Goal: Information Seeking & Learning: Learn about a topic

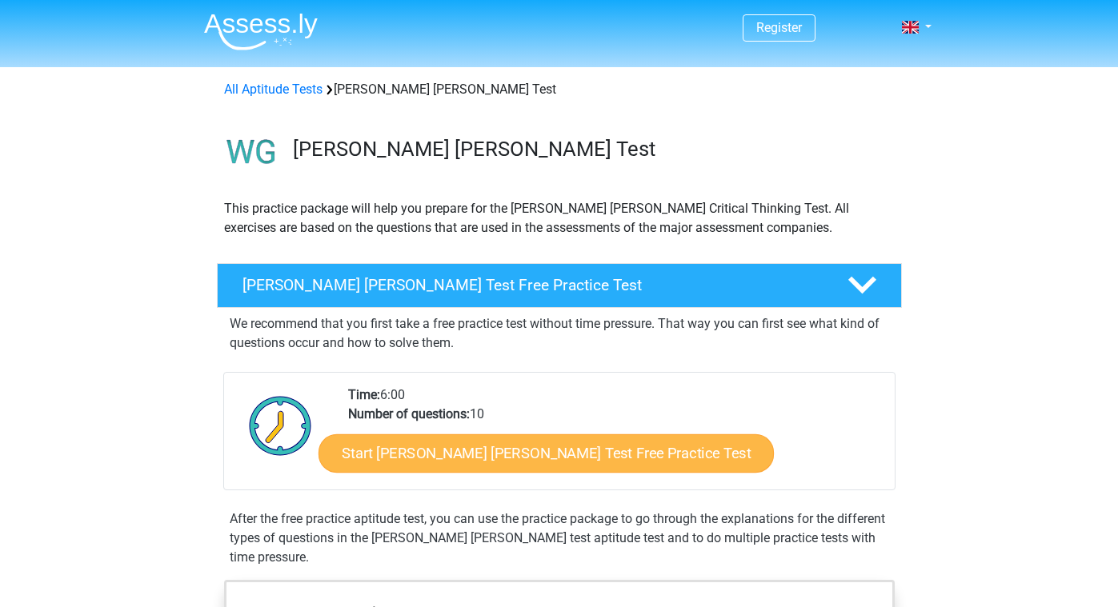
click at [418, 454] on link "Start Watson Glaser Test Free Practice Test" at bounding box center [545, 453] width 455 height 38
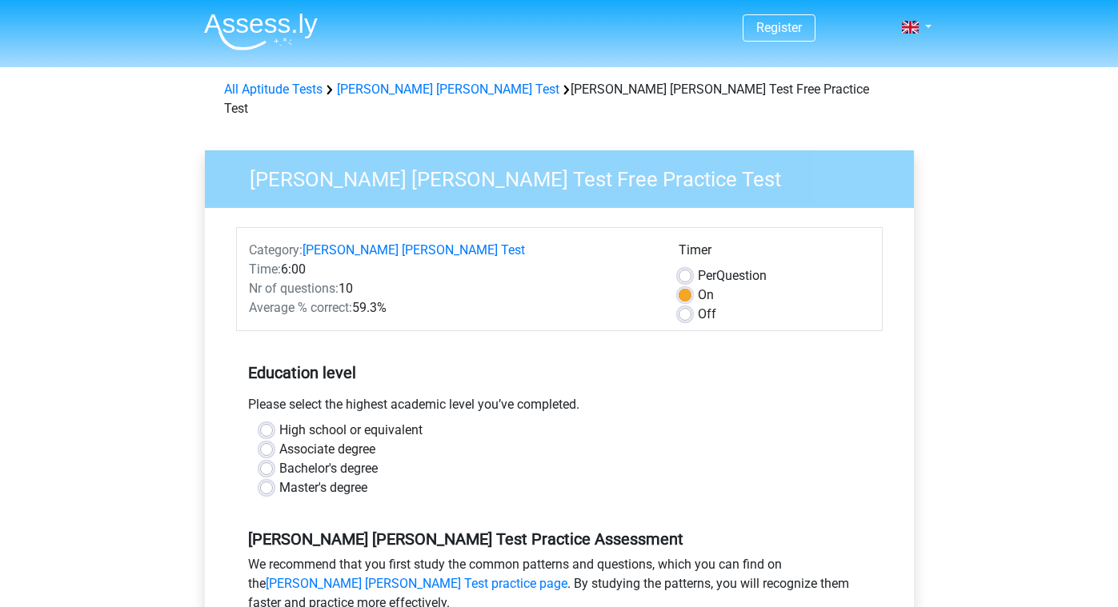
click at [370, 421] on label "High school or equivalent" at bounding box center [350, 430] width 143 height 19
click at [273, 421] on input "High school or equivalent" at bounding box center [266, 429] width 13 height 16
radio input "true"
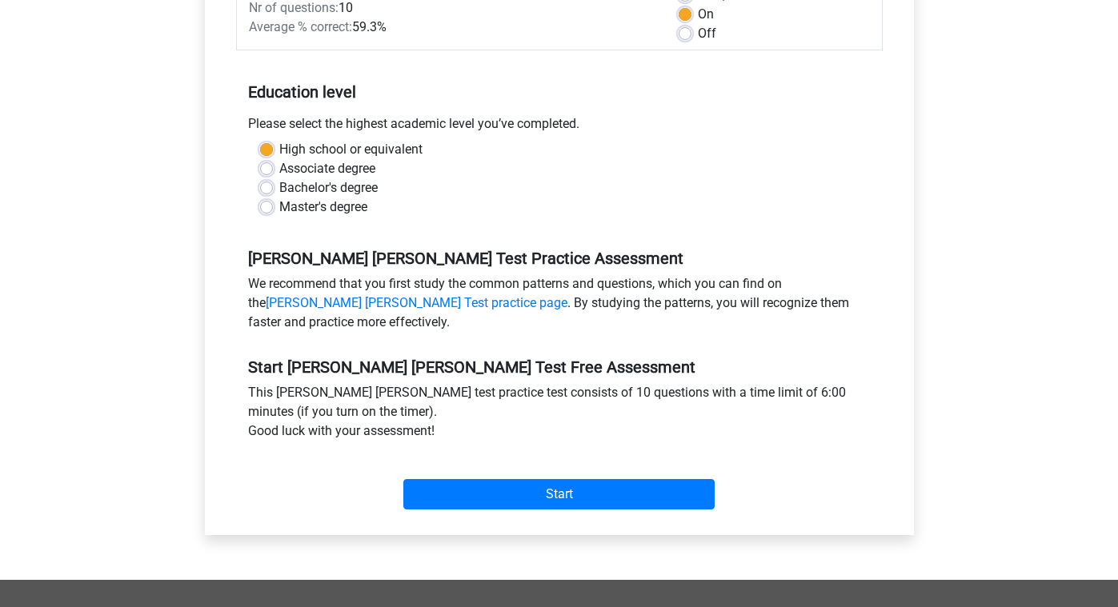
scroll to position [284, 0]
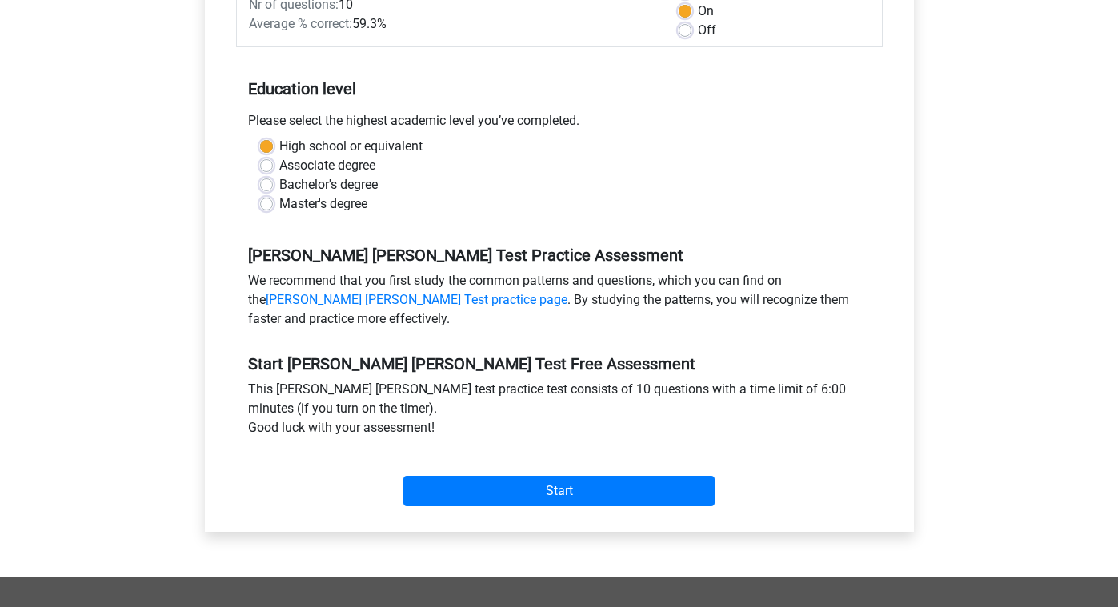
click at [465, 498] on div "Category: Watson Glaser Test Time: 6:00 Nr of questions: 10 Average % correct: …" at bounding box center [559, 228] width 685 height 608
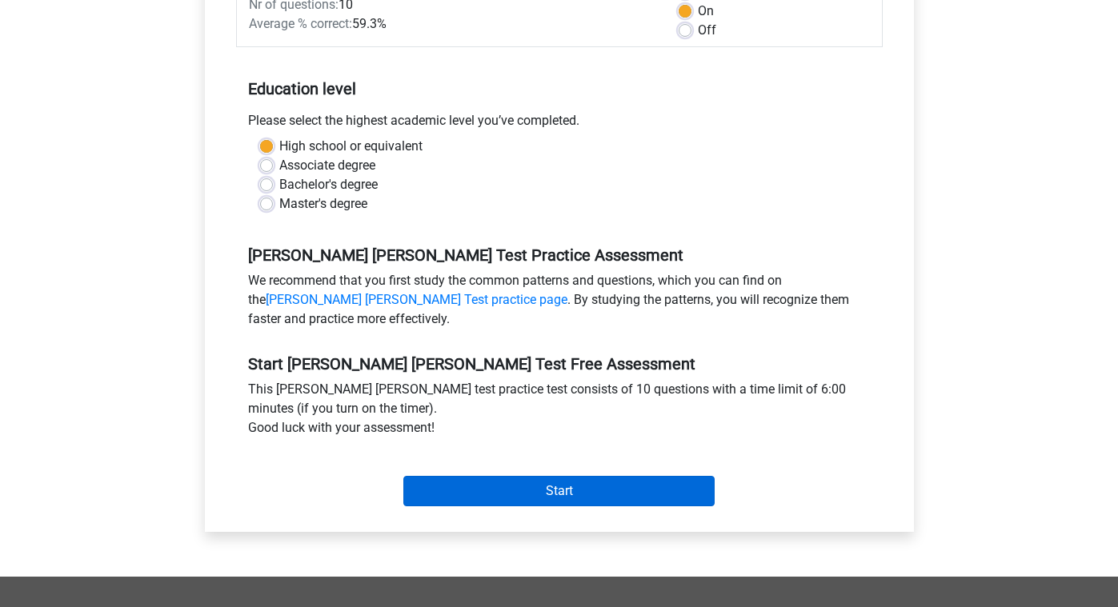
click at [469, 476] on input "Start" at bounding box center [558, 491] width 311 height 30
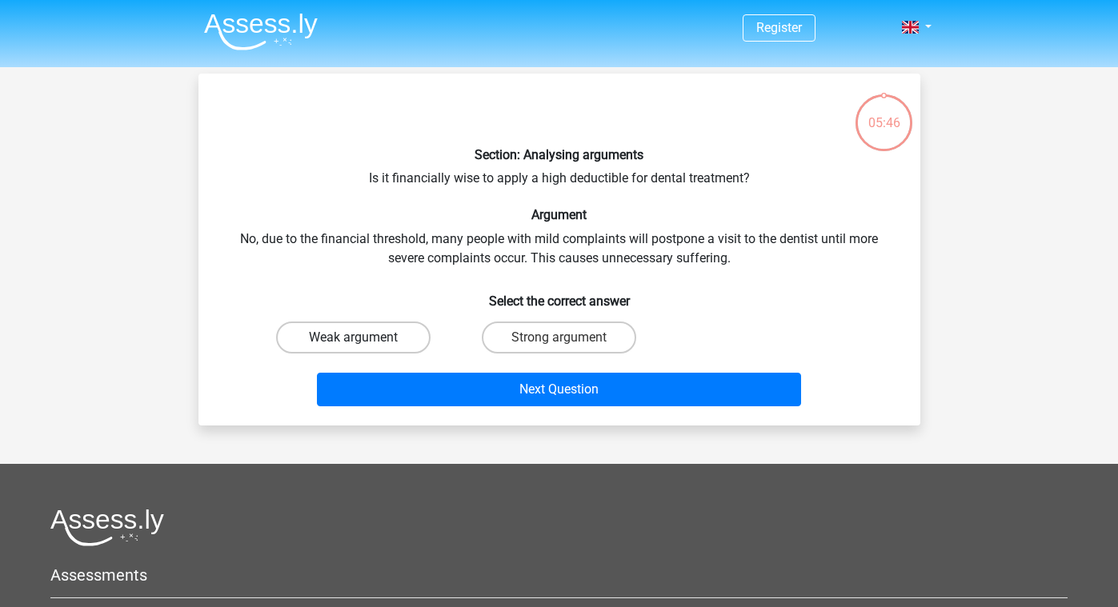
click at [394, 338] on label "Weak argument" at bounding box center [353, 338] width 154 height 32
click at [363, 338] on input "Weak argument" at bounding box center [358, 343] width 10 height 10
radio input "true"
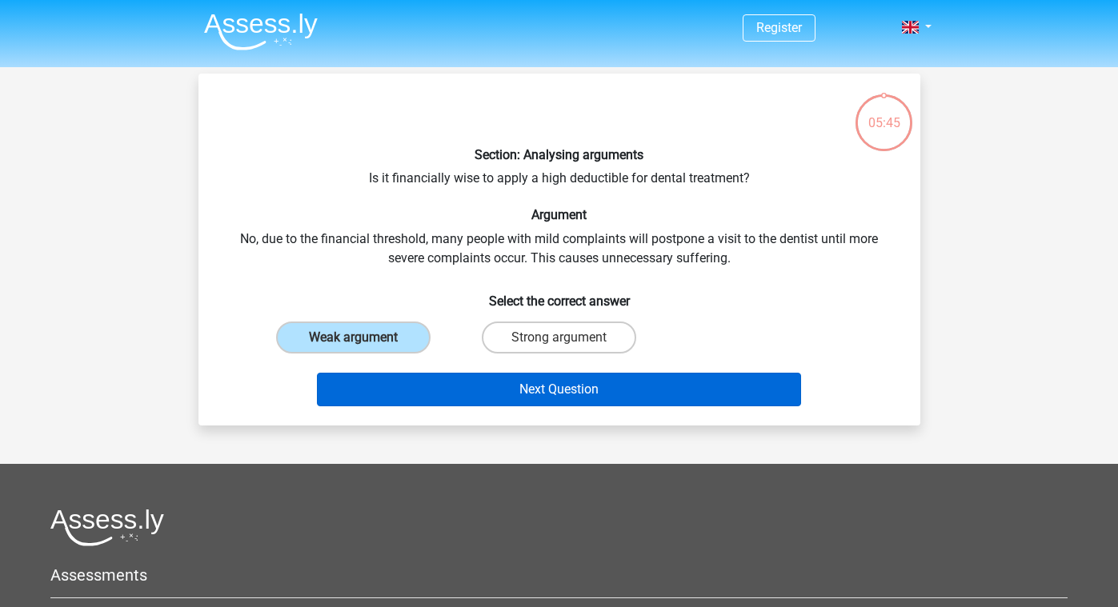
click at [407, 397] on button "Next Question" at bounding box center [559, 390] width 484 height 34
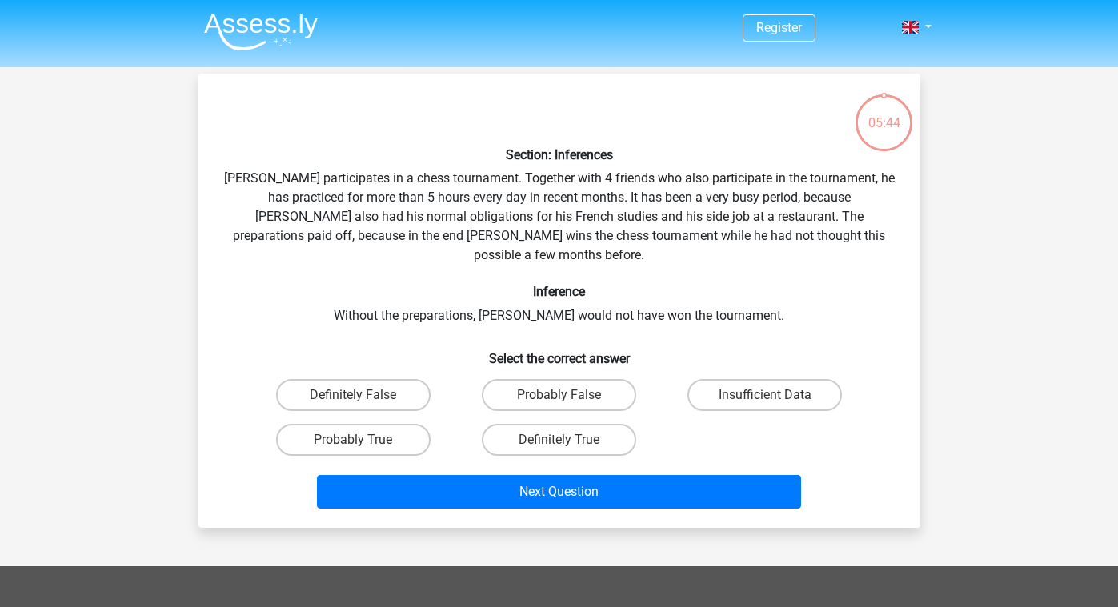
scroll to position [74, 0]
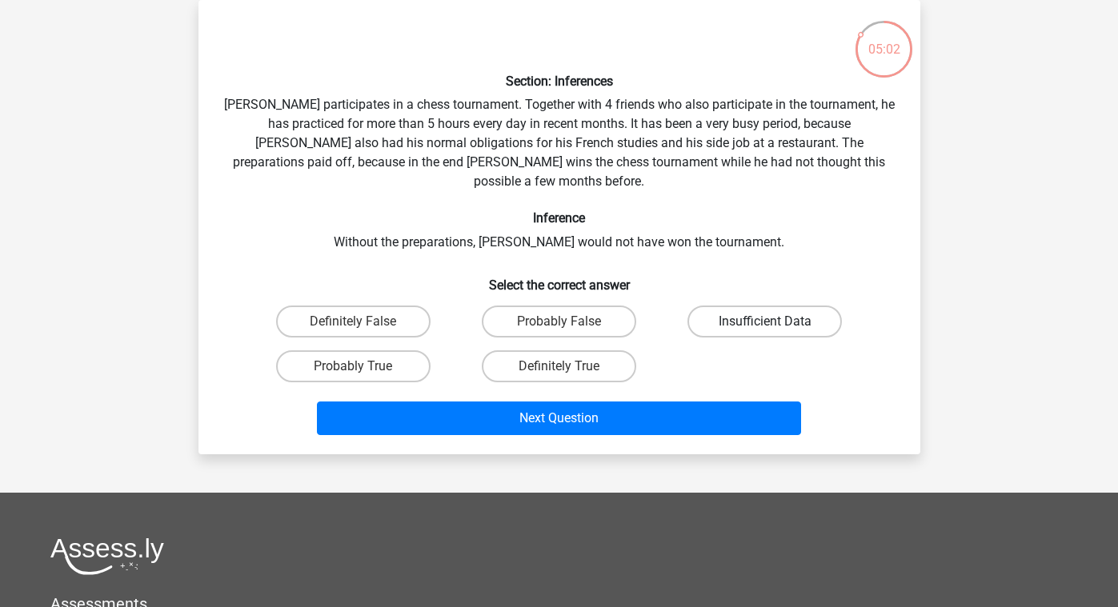
click at [725, 306] on label "Insufficient Data" at bounding box center [764, 322] width 154 height 32
click at [765, 322] on input "Insufficient Data" at bounding box center [770, 327] width 10 height 10
radio input "true"
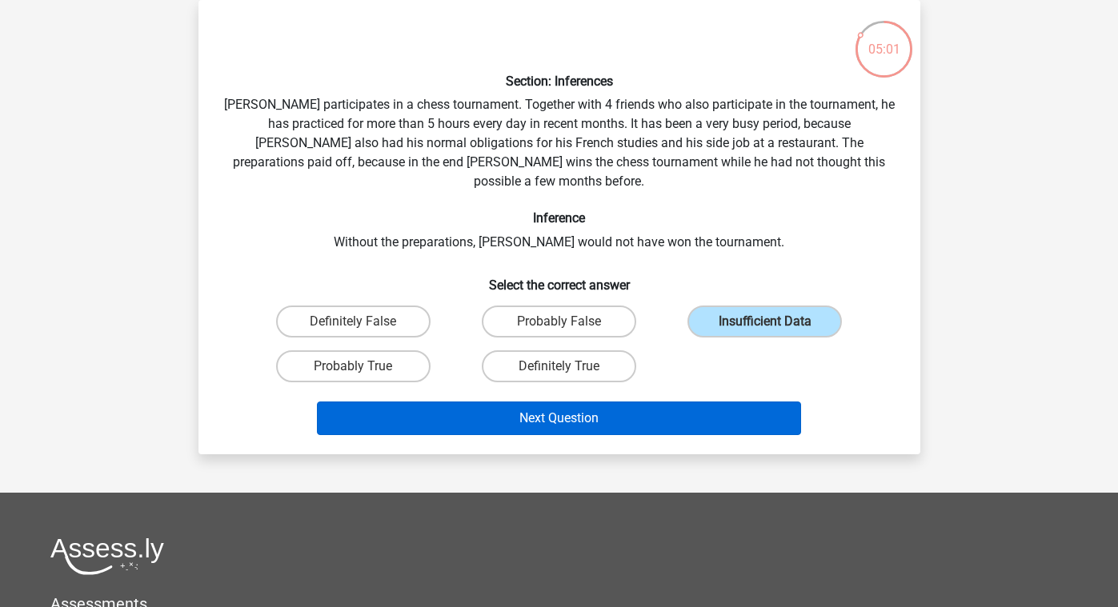
click at [624, 402] on button "Next Question" at bounding box center [559, 419] width 484 height 34
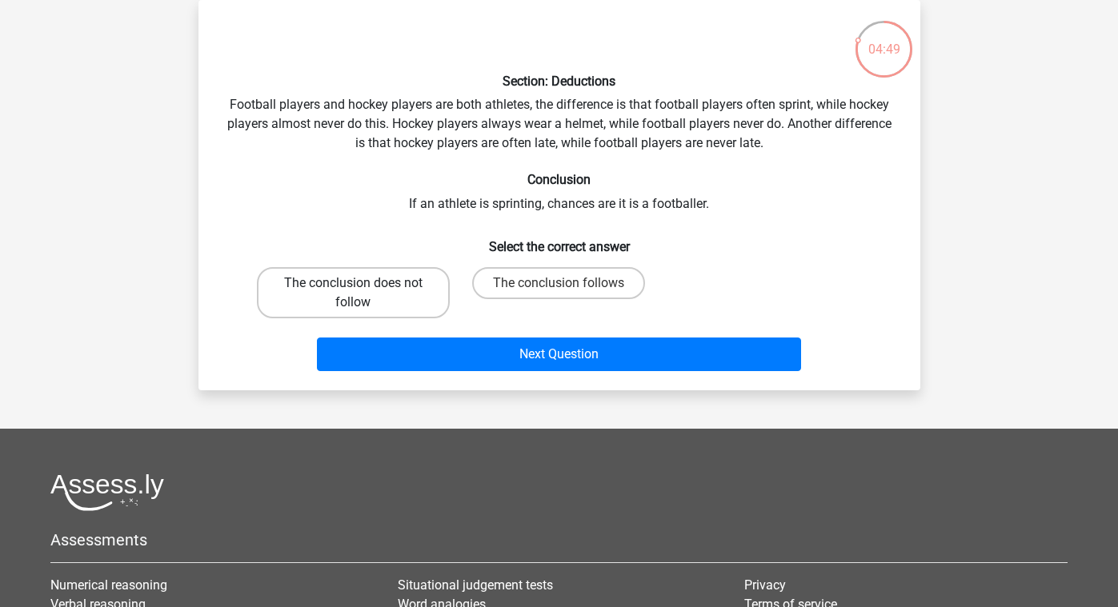
click at [407, 274] on label "The conclusion does not follow" at bounding box center [353, 292] width 193 height 51
click at [363, 283] on input "The conclusion does not follow" at bounding box center [358, 288] width 10 height 10
radio input "true"
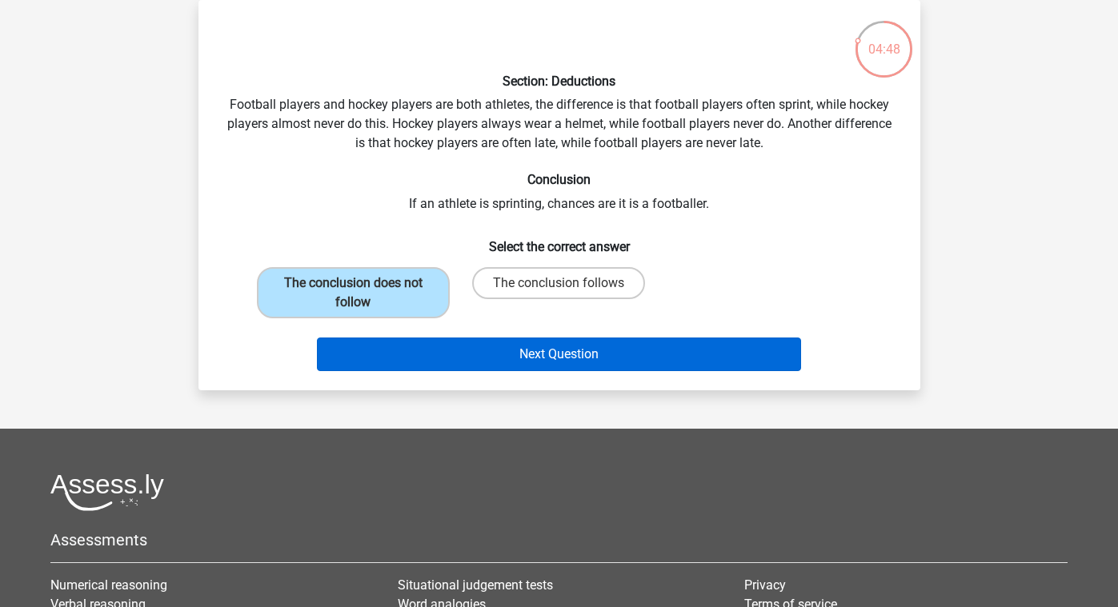
click at [424, 353] on button "Next Question" at bounding box center [559, 355] width 484 height 34
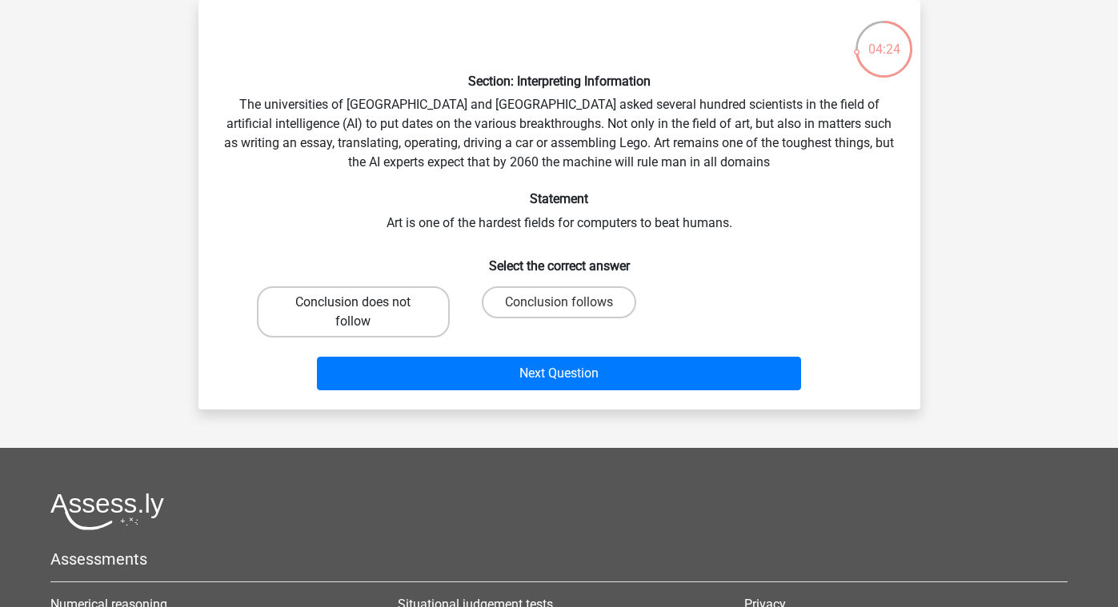
click at [422, 314] on label "Conclusion does not follow" at bounding box center [353, 311] width 193 height 51
click at [363, 313] on input "Conclusion does not follow" at bounding box center [358, 307] width 10 height 10
radio input "true"
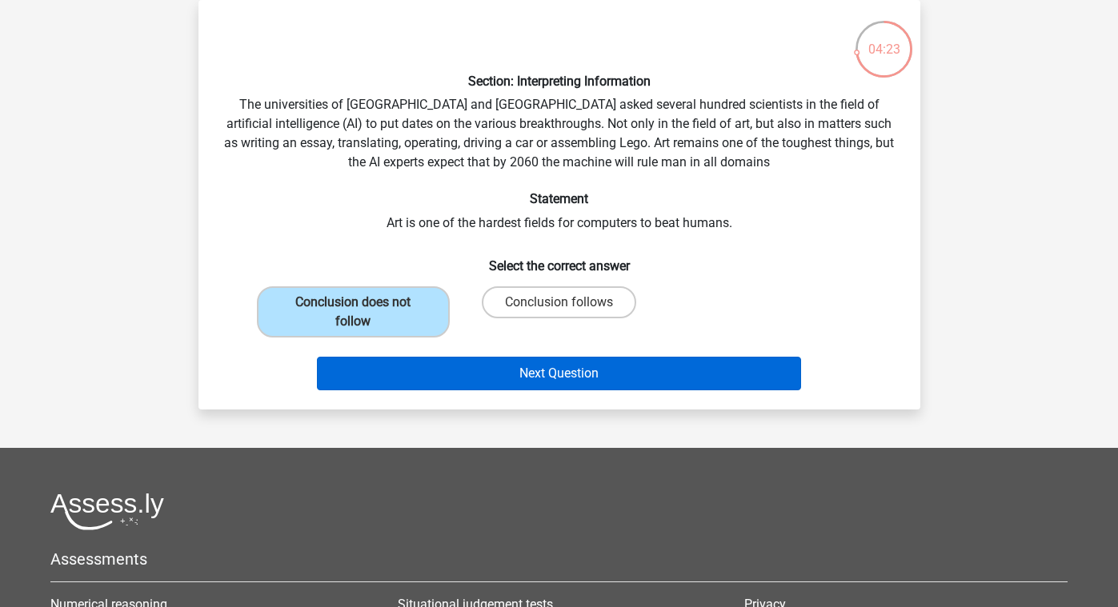
click at [444, 372] on button "Next Question" at bounding box center [559, 374] width 484 height 34
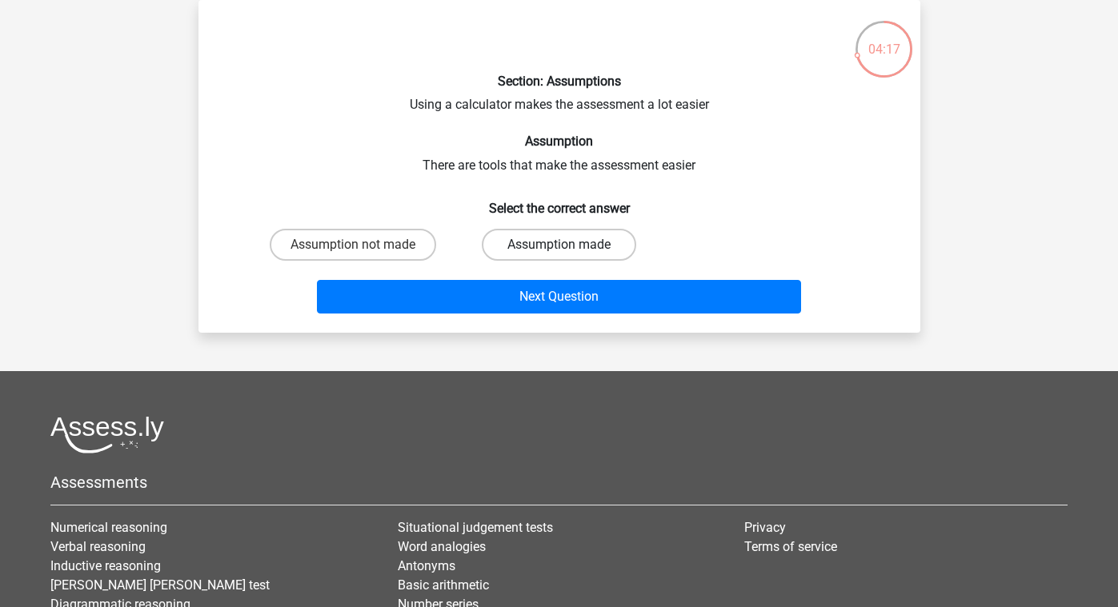
click at [553, 238] on label "Assumption made" at bounding box center [559, 245] width 154 height 32
click at [558, 245] on input "Assumption made" at bounding box center [563, 250] width 10 height 10
radio input "true"
click at [393, 237] on label "Assumption not made" at bounding box center [353, 245] width 166 height 32
click at [363, 245] on input "Assumption not made" at bounding box center [358, 250] width 10 height 10
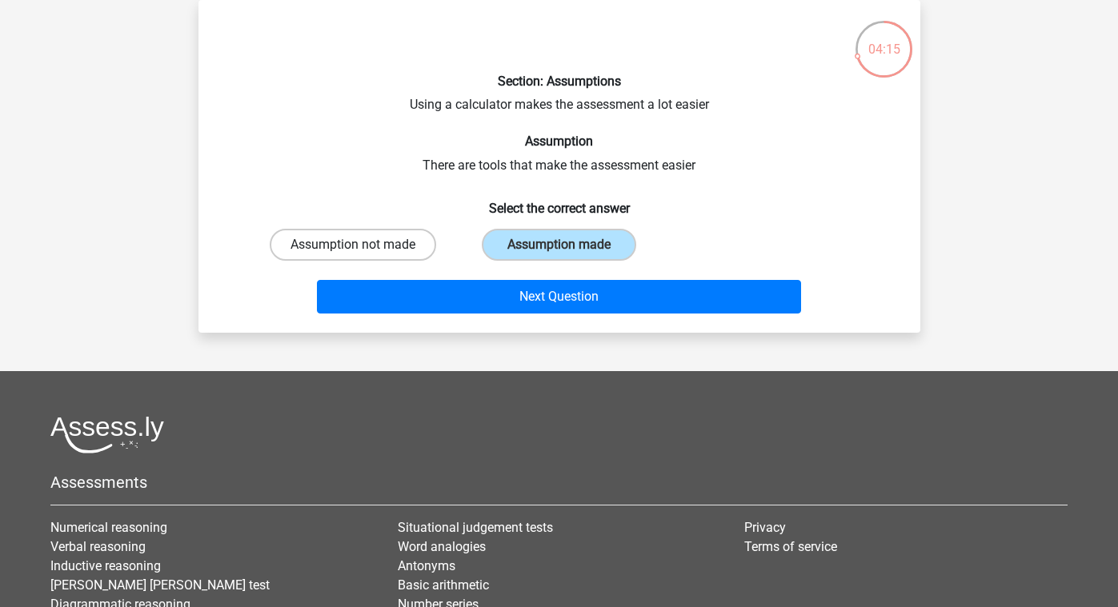
radio input "true"
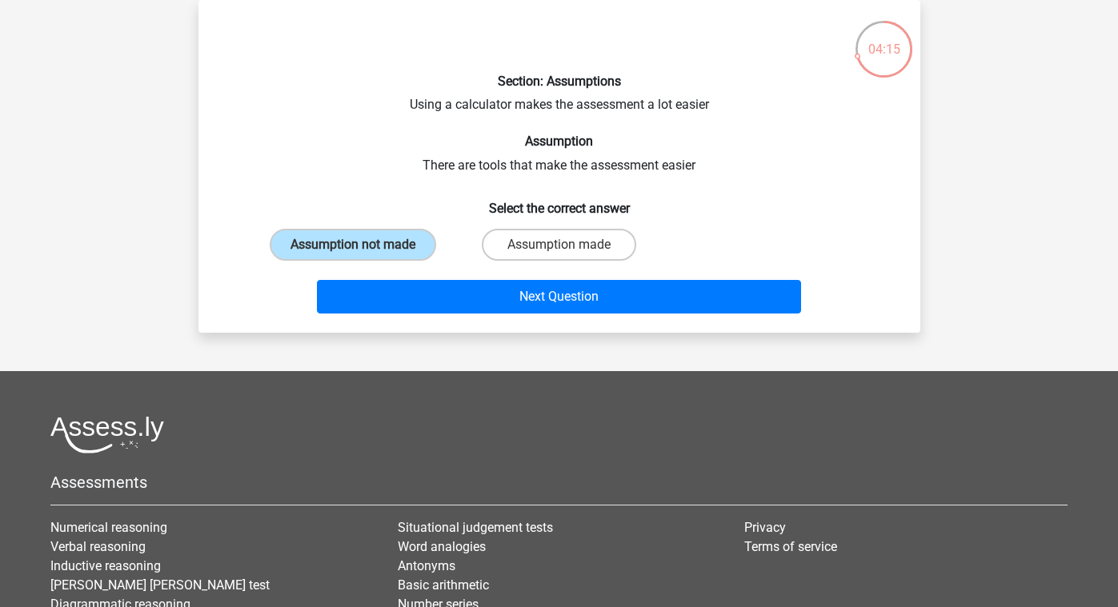
click at [442, 316] on div "Next Question" at bounding box center [559, 300] width 618 height 40
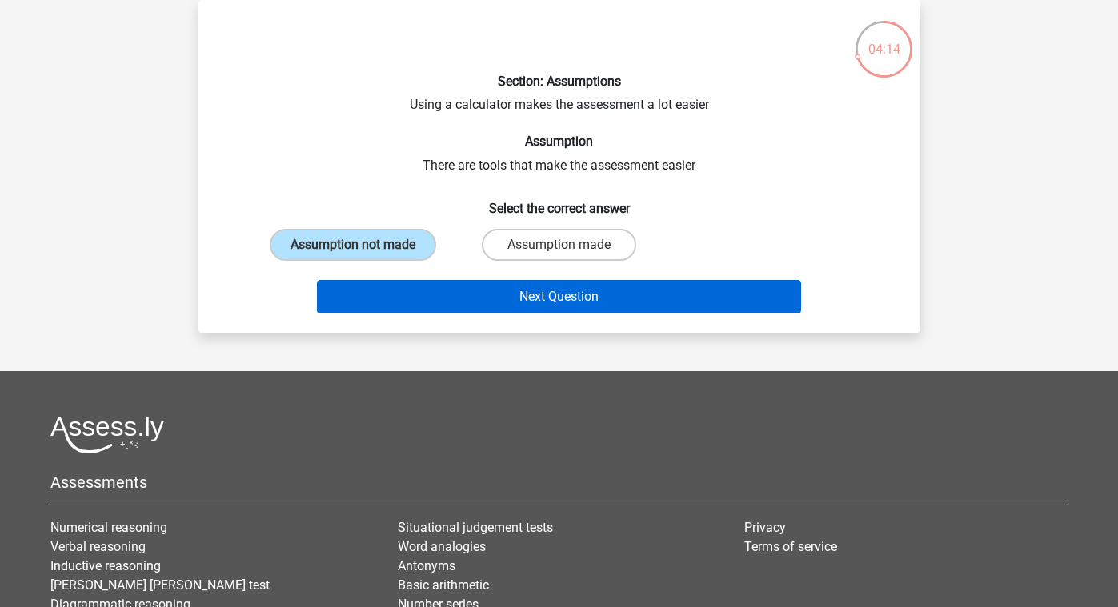
click at [472, 300] on button "Next Question" at bounding box center [559, 297] width 484 height 34
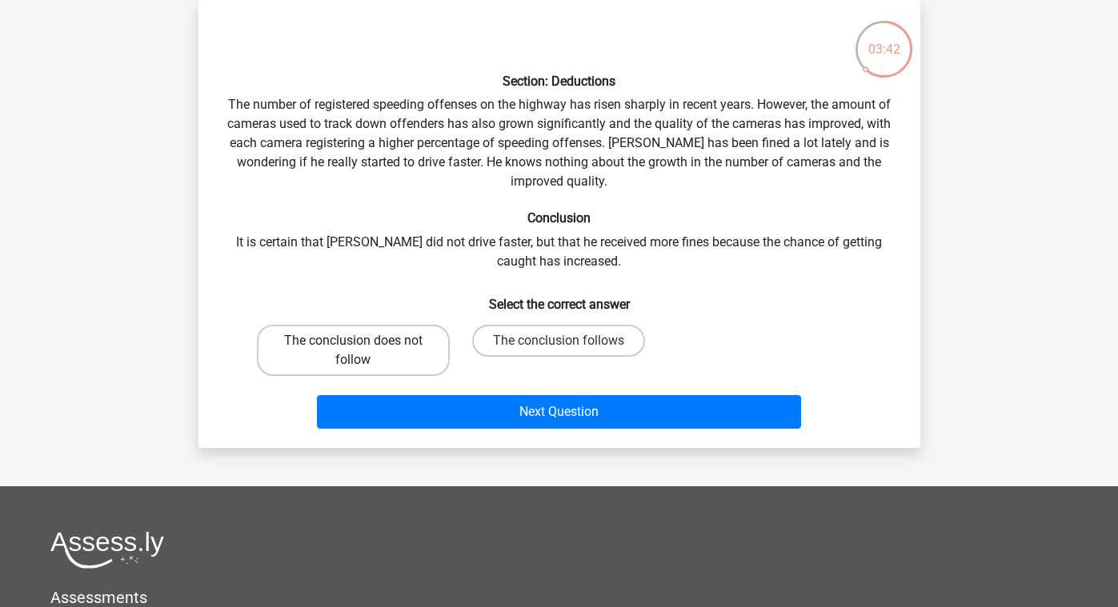
click at [391, 358] on label "The conclusion does not follow" at bounding box center [353, 350] width 193 height 51
click at [363, 351] on input "The conclusion does not follow" at bounding box center [358, 346] width 10 height 10
radio input "true"
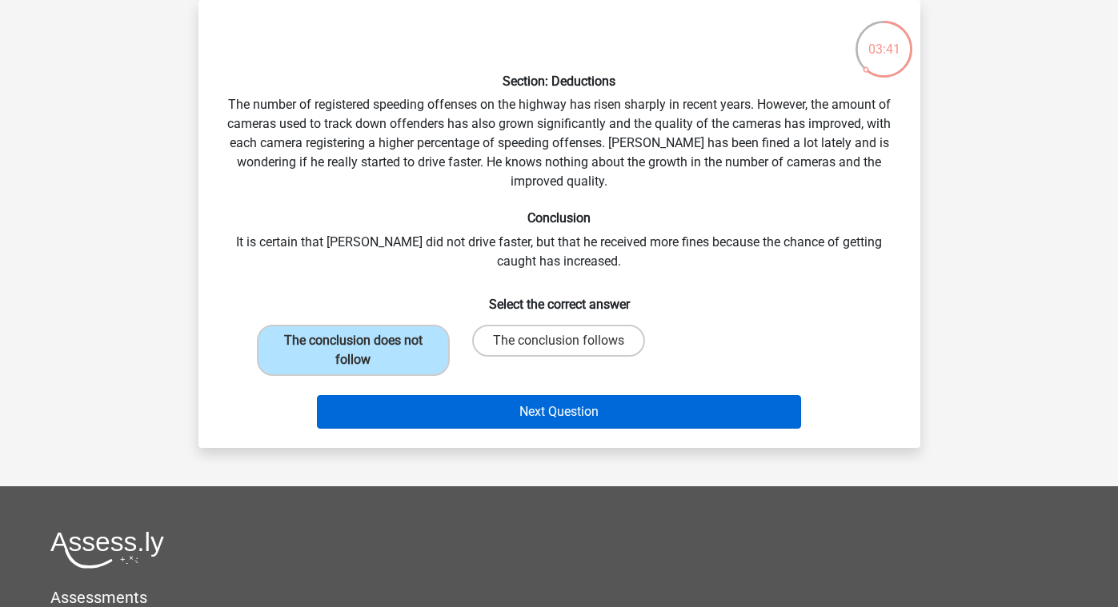
click at [395, 406] on button "Next Question" at bounding box center [559, 412] width 484 height 34
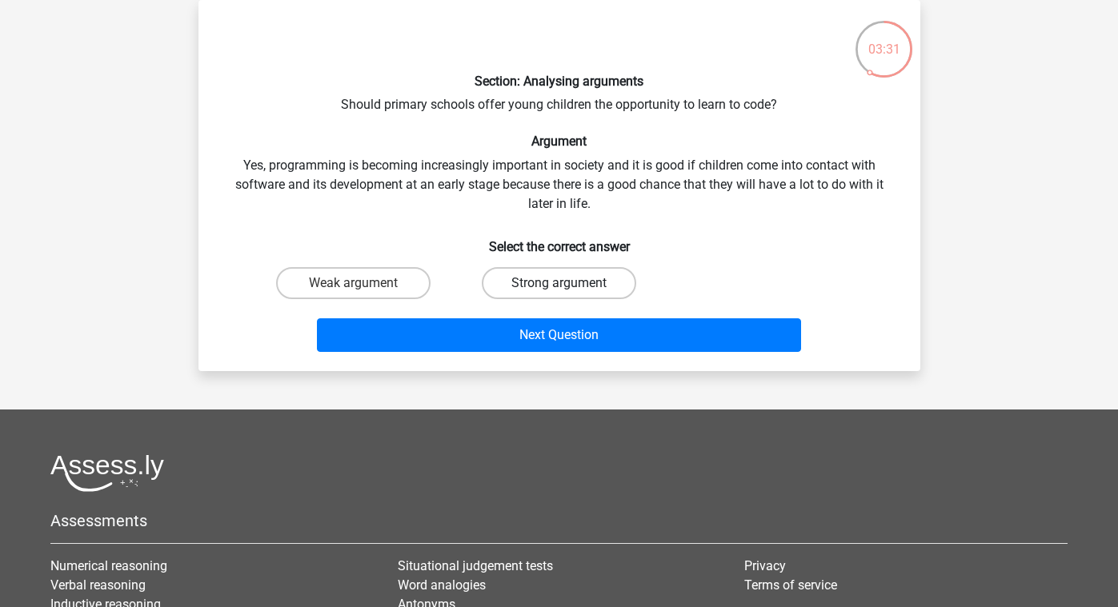
click at [506, 294] on label "Strong argument" at bounding box center [559, 283] width 154 height 32
click at [558, 294] on input "Strong argument" at bounding box center [563, 288] width 10 height 10
radio input "true"
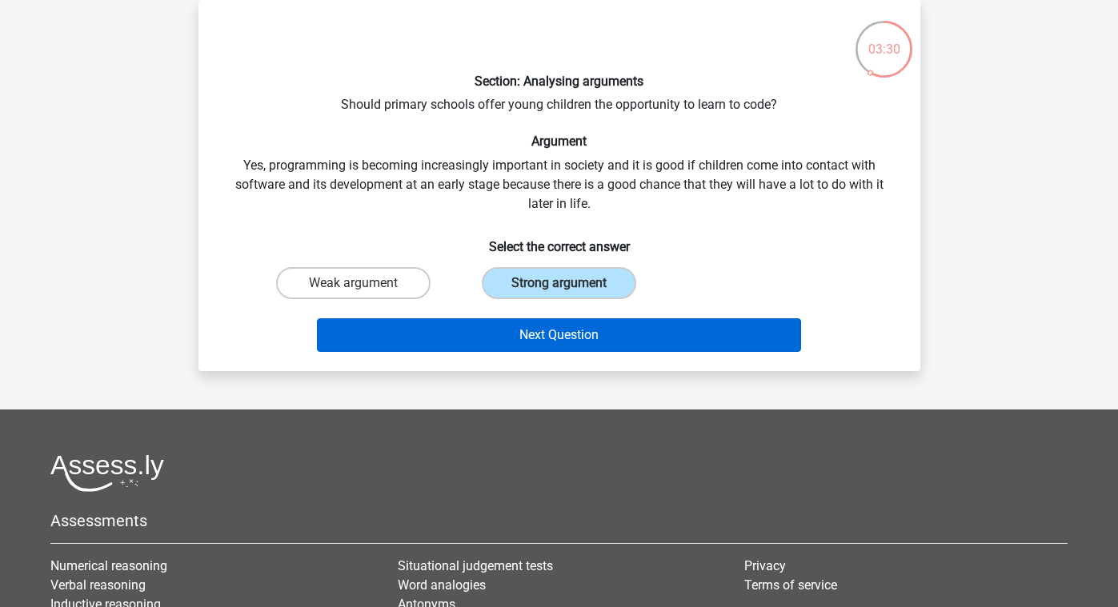
click at [500, 332] on button "Next Question" at bounding box center [559, 335] width 484 height 34
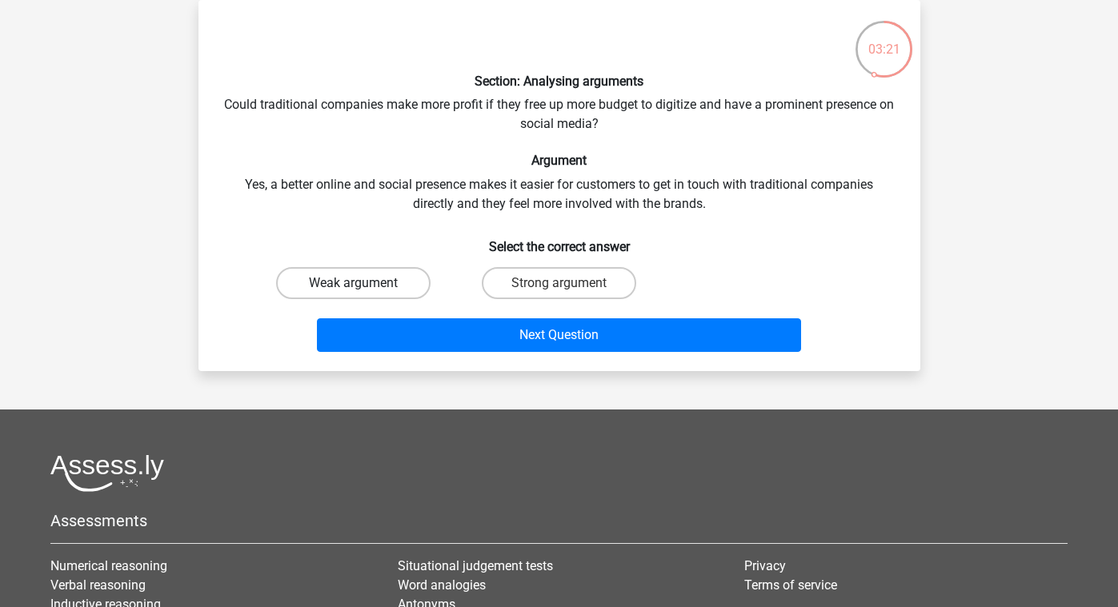
click at [410, 276] on label "Weak argument" at bounding box center [353, 283] width 154 height 32
click at [363, 283] on input "Weak argument" at bounding box center [358, 288] width 10 height 10
radio input "true"
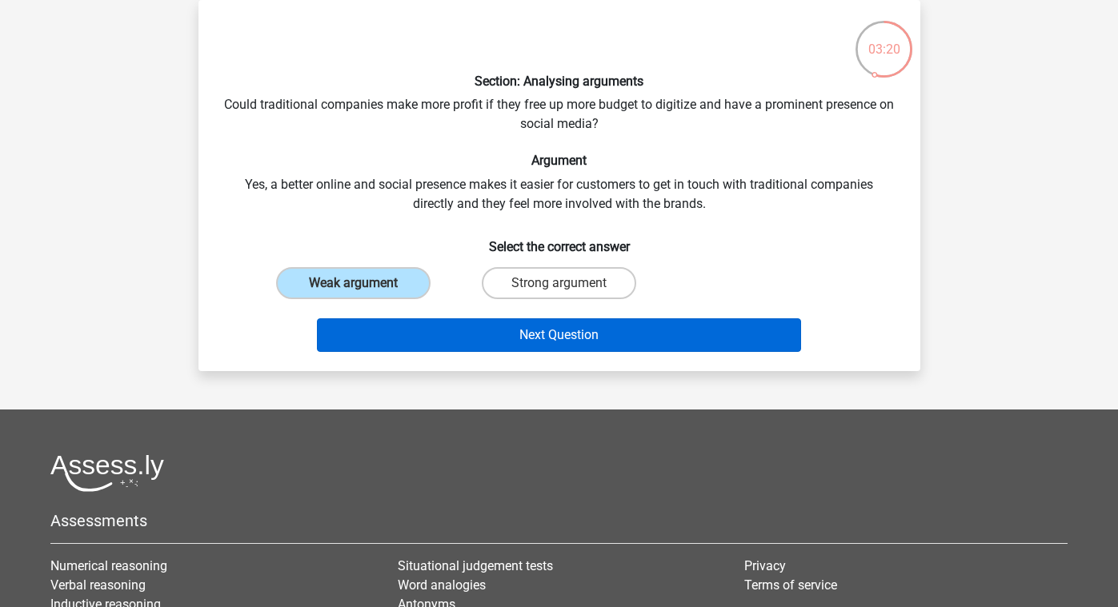
click at [422, 345] on button "Next Question" at bounding box center [559, 335] width 484 height 34
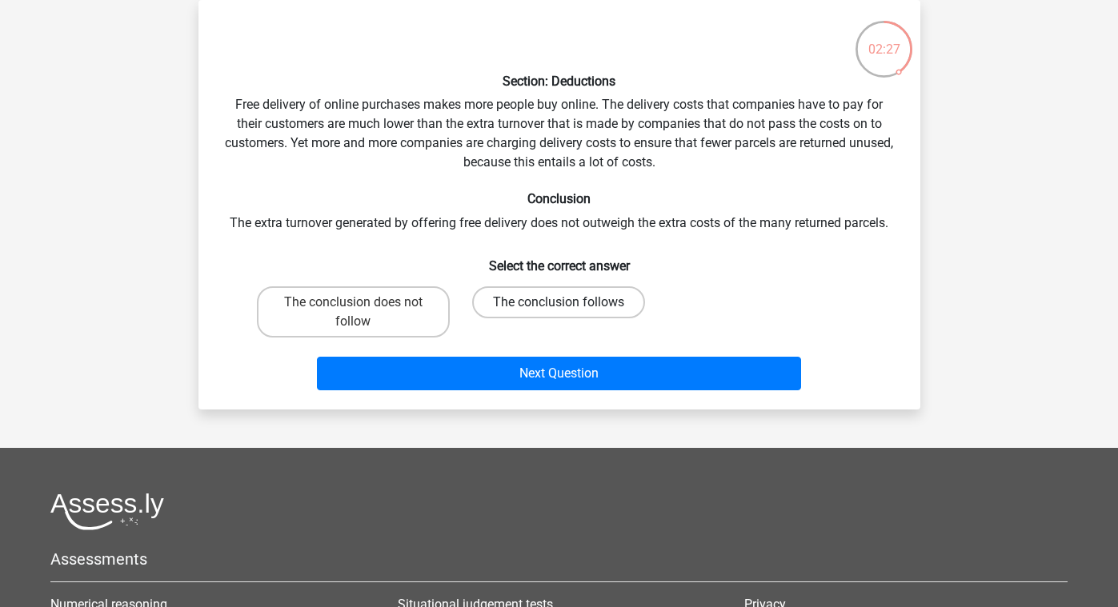
click at [562, 312] on label "The conclusion follows" at bounding box center [558, 302] width 173 height 32
click at [562, 312] on input "The conclusion follows" at bounding box center [563, 307] width 10 height 10
radio input "true"
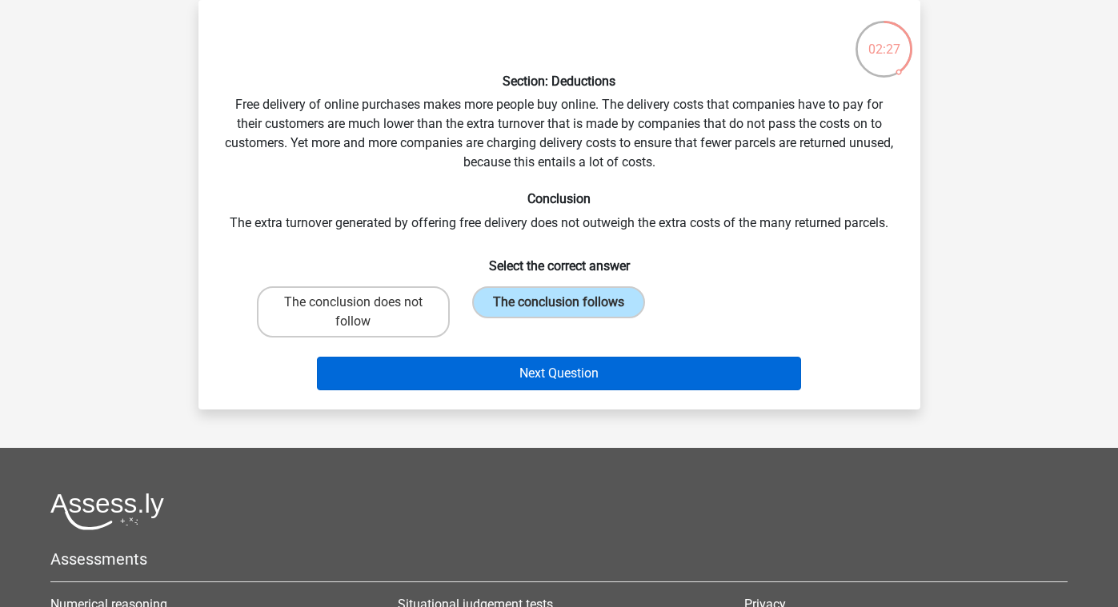
click at [552, 386] on button "Next Question" at bounding box center [559, 374] width 484 height 34
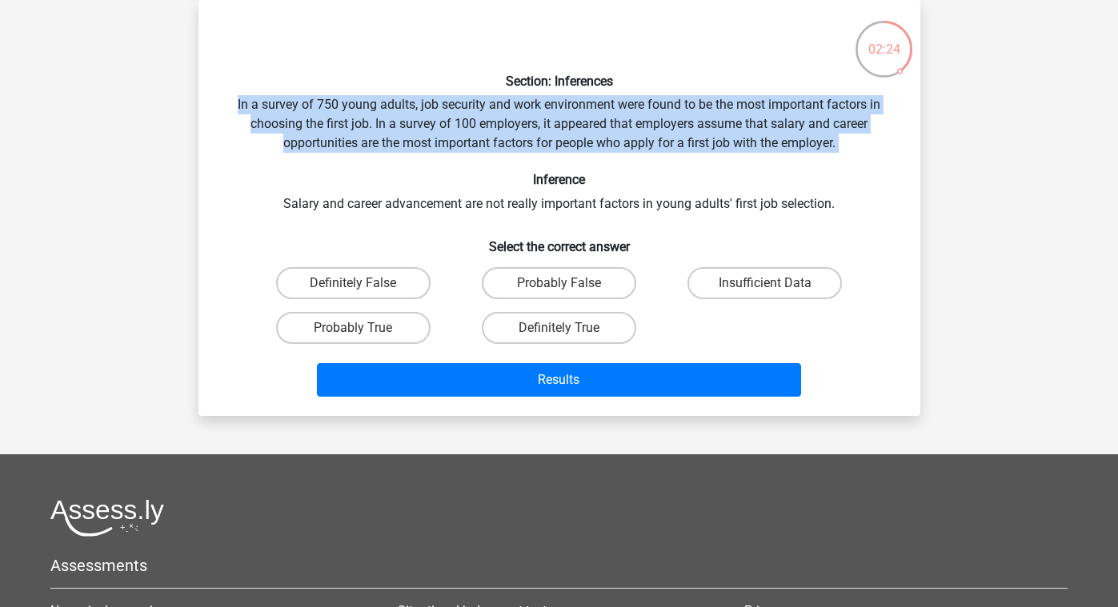
drag, startPoint x: 652, startPoint y: 158, endPoint x: 551, endPoint y: 93, distance: 120.3
click at [551, 93] on div "Section: Inferences In a survey of 750 young adults, job security and work envi…" at bounding box center [559, 208] width 709 height 390
click at [506, 154] on div "Section: Inferences In a survey of 750 young adults, job security and work envi…" at bounding box center [559, 208] width 709 height 390
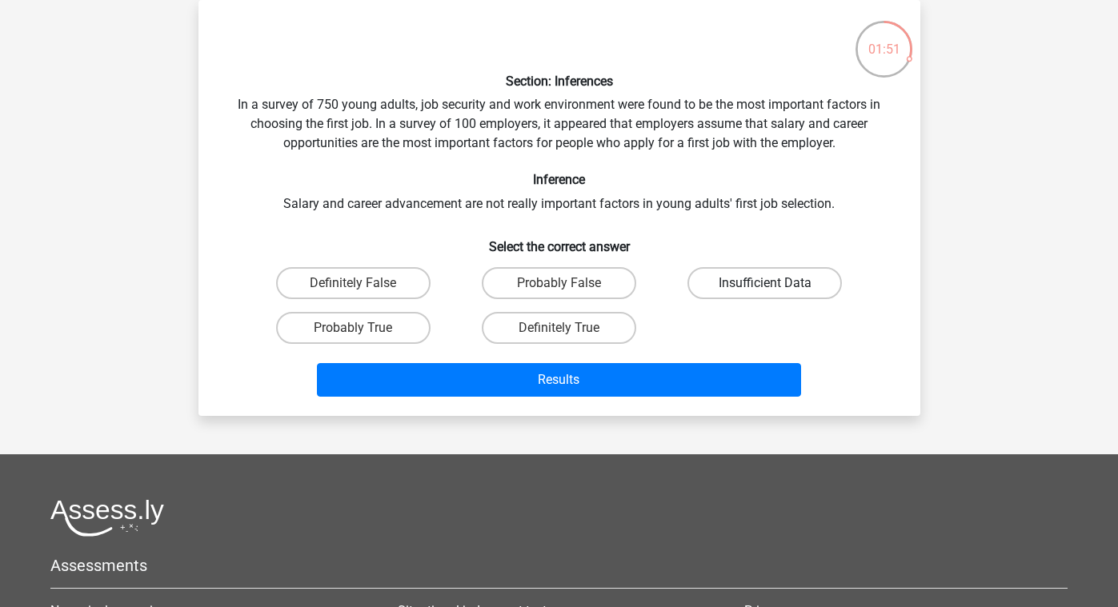
click at [699, 286] on label "Insufficient Data" at bounding box center [764, 283] width 154 height 32
click at [765, 286] on input "Insufficient Data" at bounding box center [770, 288] width 10 height 10
radio input "true"
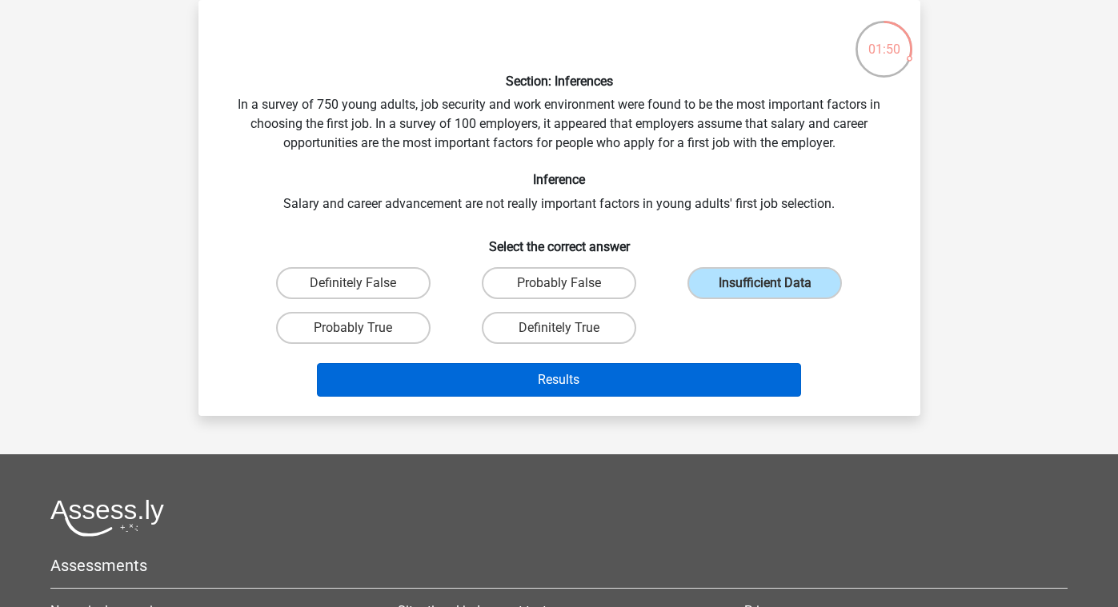
click at [614, 378] on button "Results" at bounding box center [559, 380] width 484 height 34
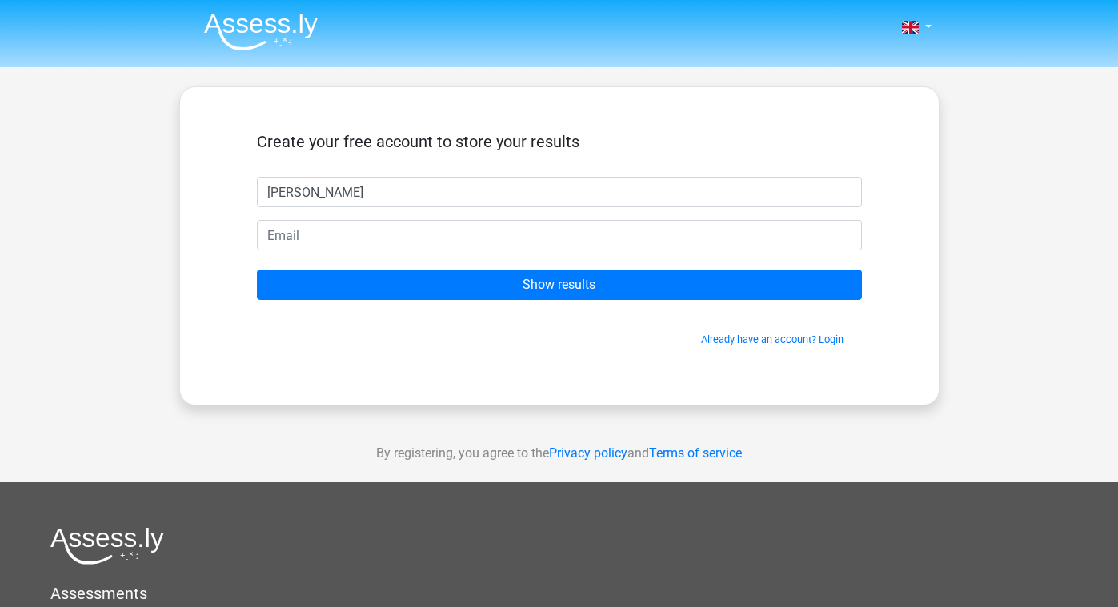
type input "Kristy"
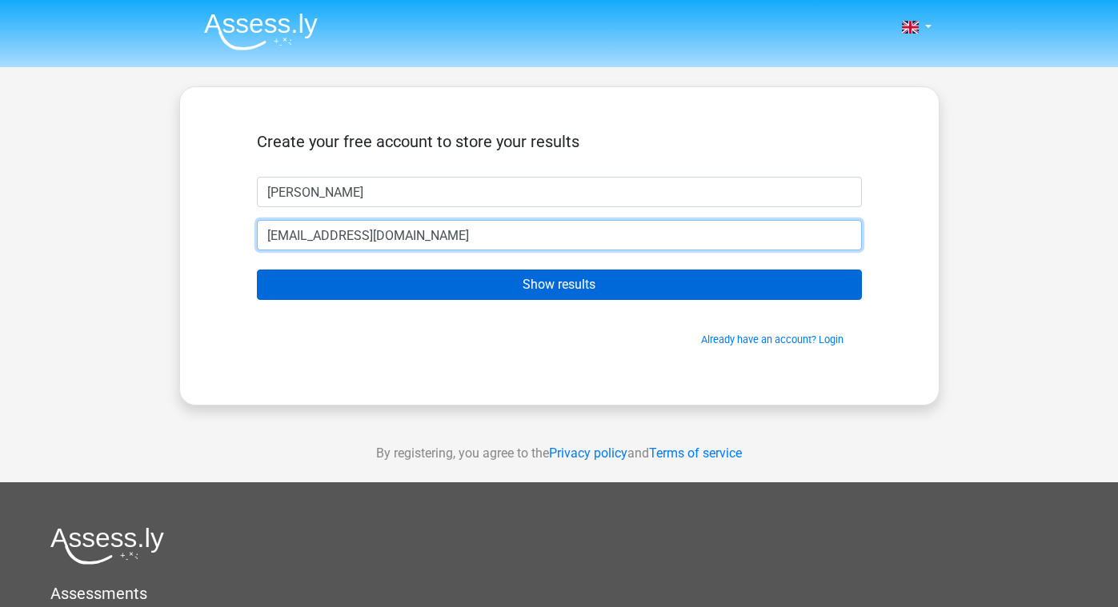
type input "kristylai0430@gmail.com"
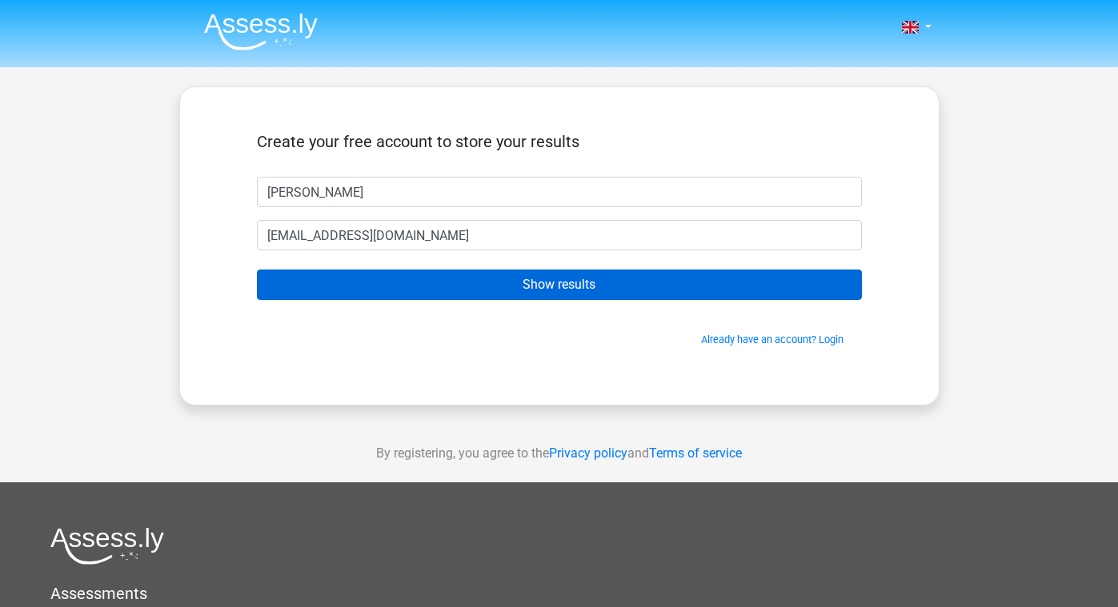
click at [584, 279] on input "Show results" at bounding box center [559, 285] width 605 height 30
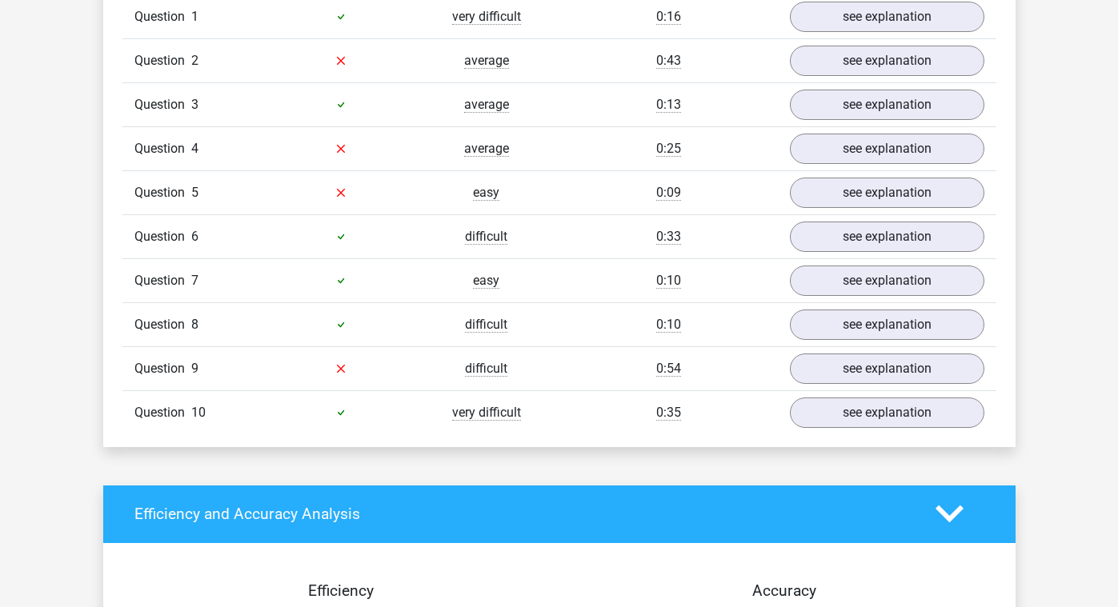
scroll to position [1215, 0]
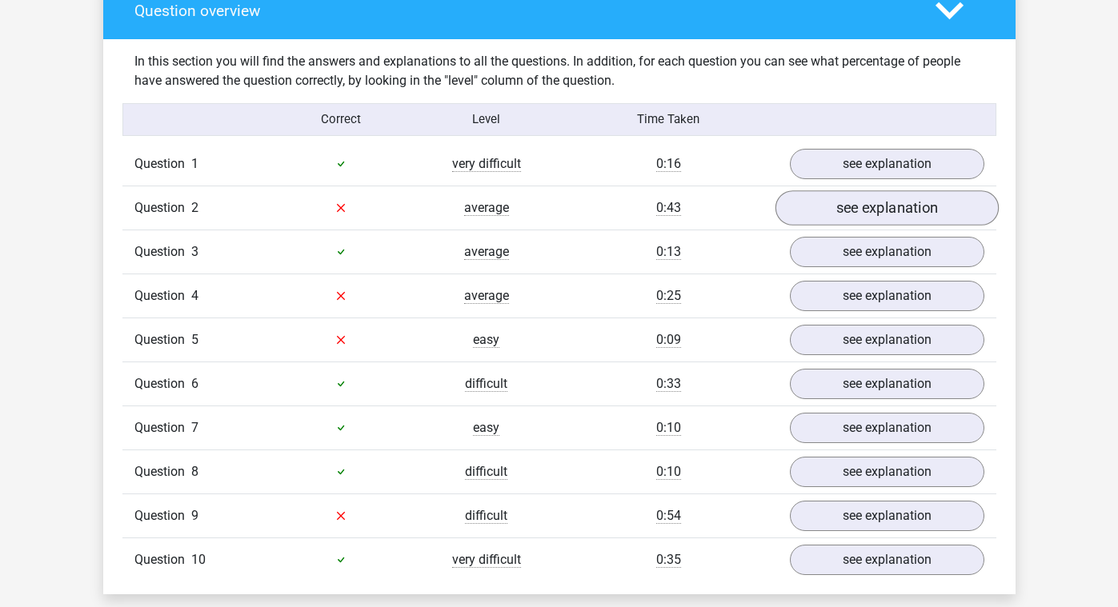
click at [879, 196] on link "see explanation" at bounding box center [886, 207] width 223 height 35
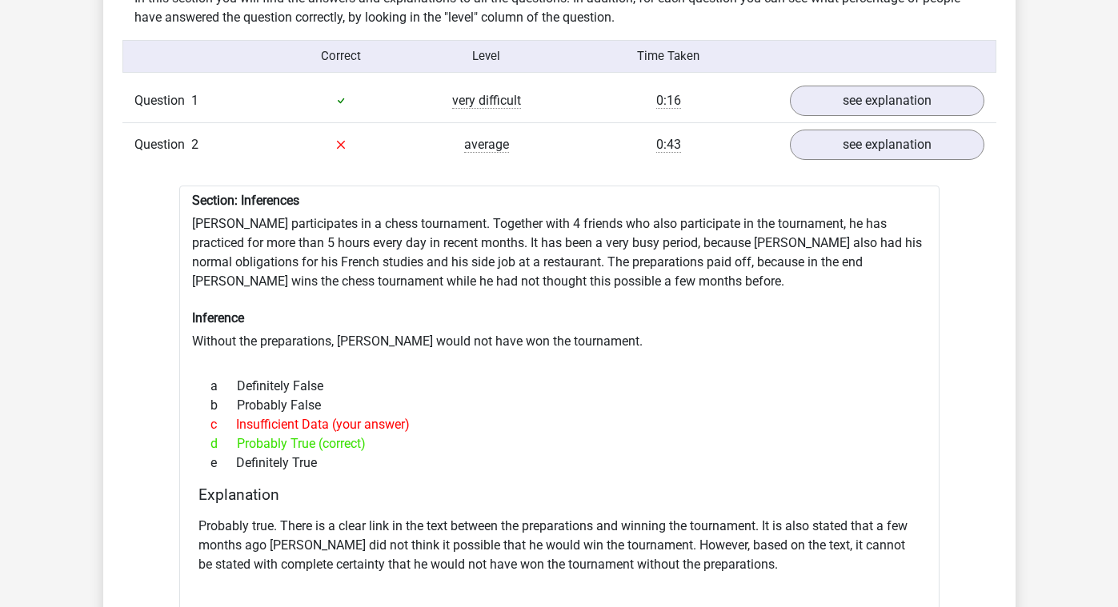
scroll to position [1303, 0]
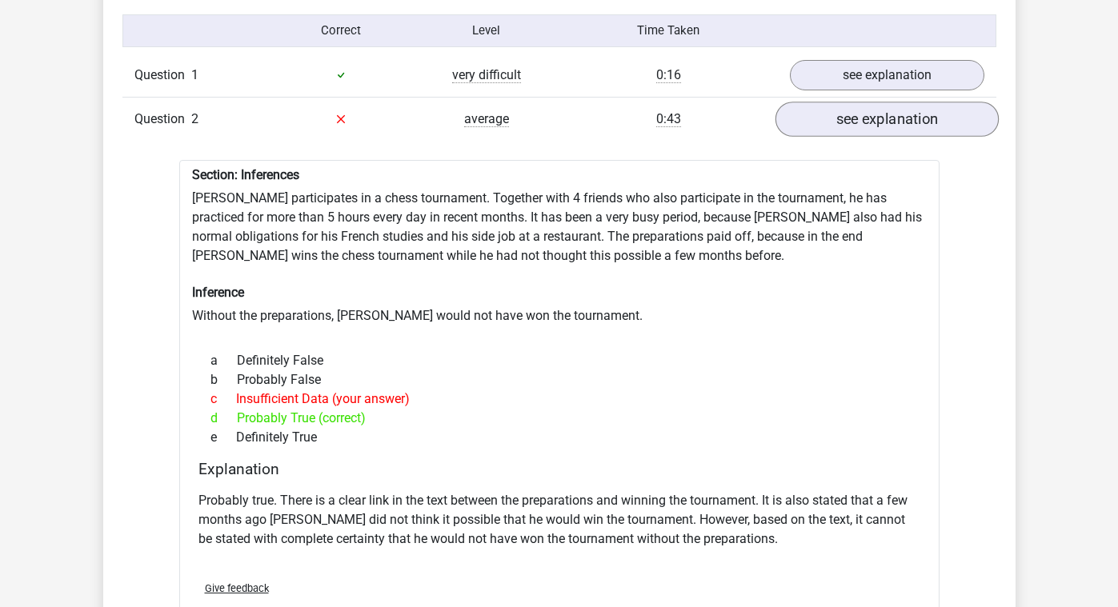
click at [879, 116] on link "see explanation" at bounding box center [886, 119] width 223 height 35
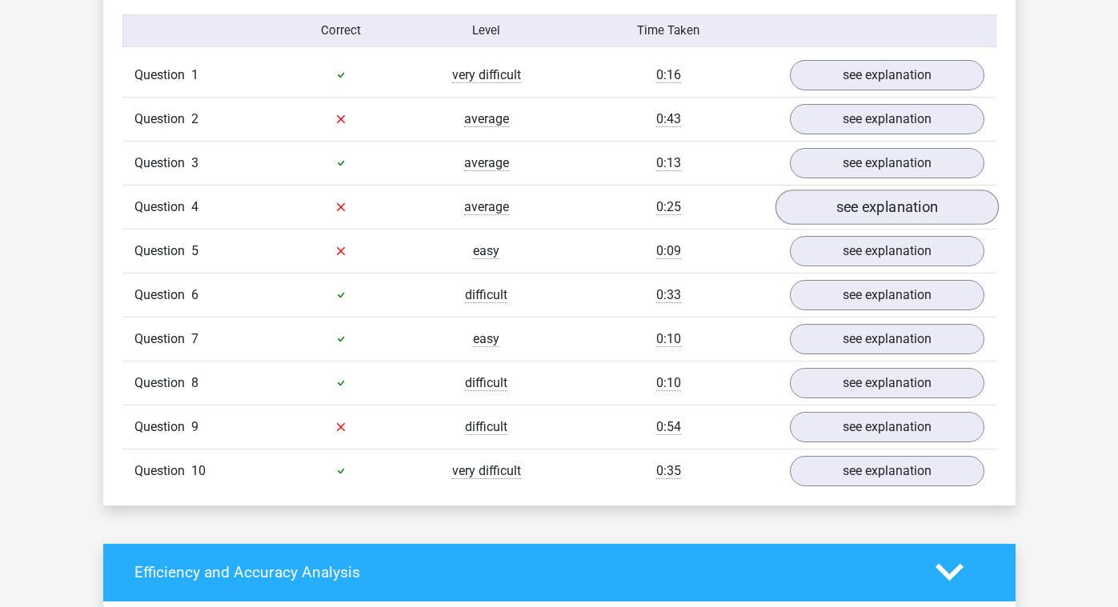
click at [865, 193] on link "see explanation" at bounding box center [886, 207] width 223 height 35
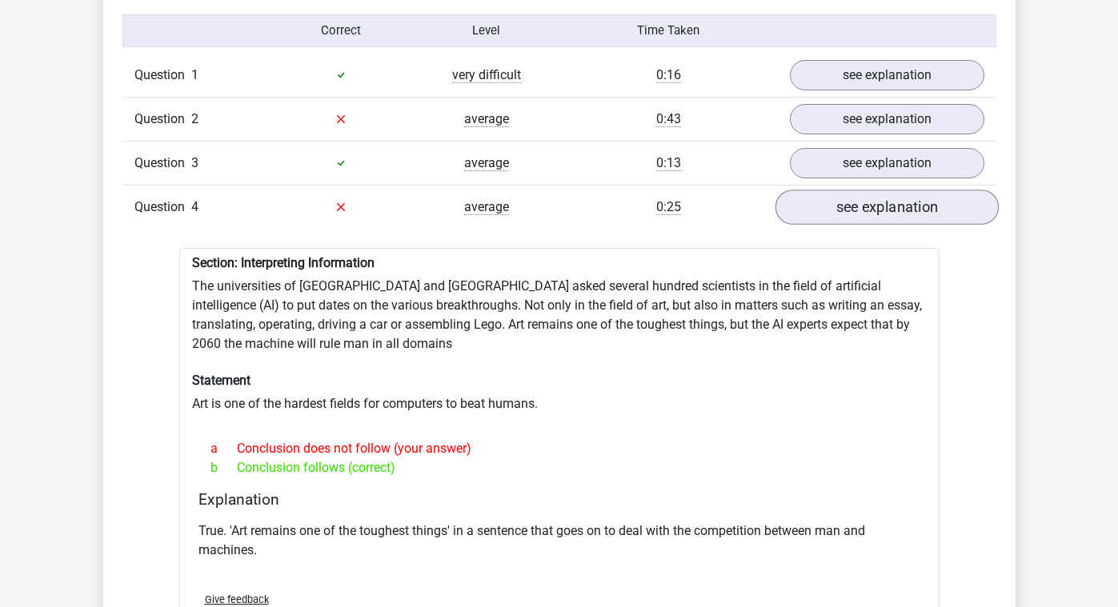
click at [865, 193] on link "see explanation" at bounding box center [886, 207] width 223 height 35
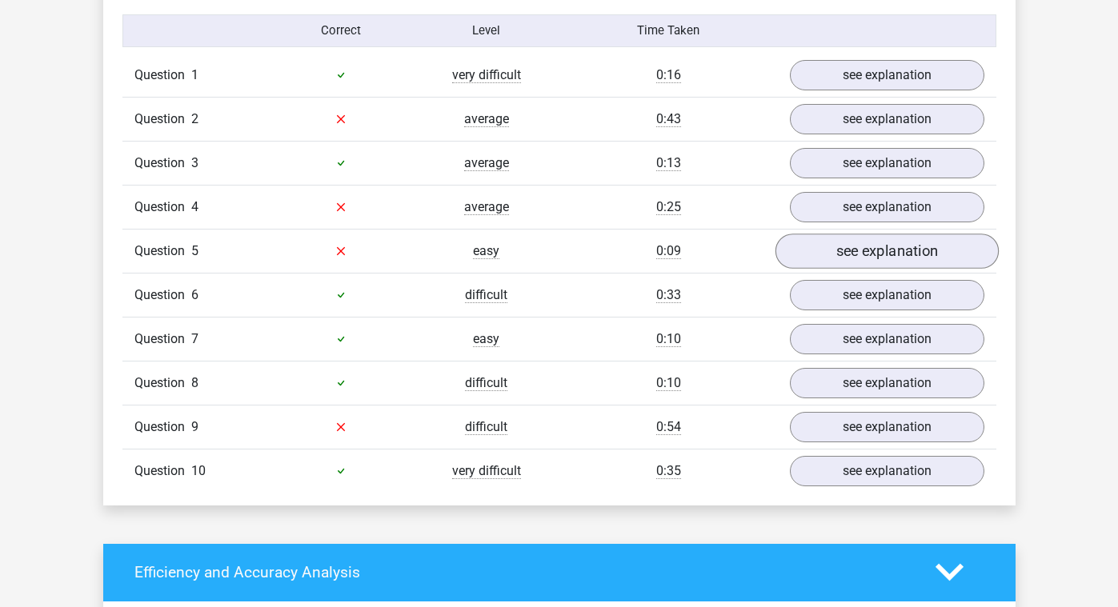
click at [861, 254] on link "see explanation" at bounding box center [886, 251] width 223 height 35
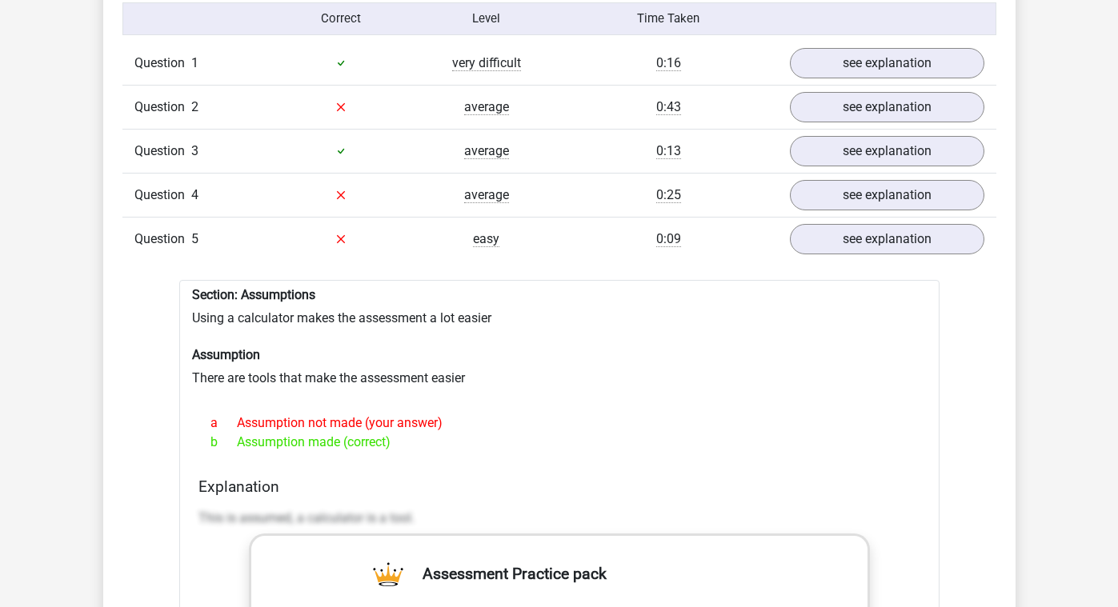
scroll to position [1305, 0]
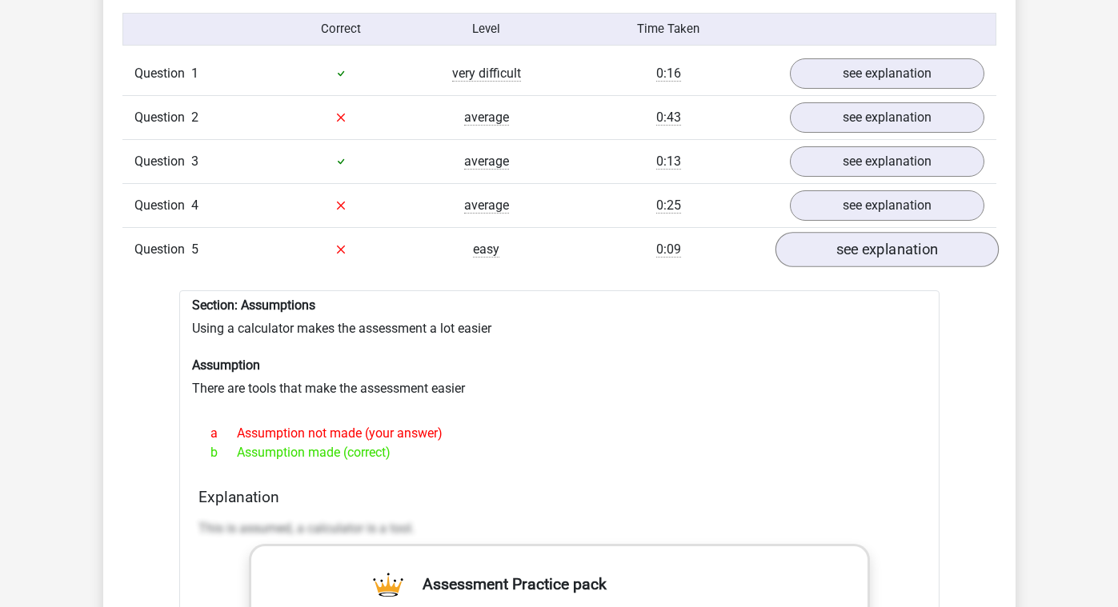
click at [863, 240] on link "see explanation" at bounding box center [886, 249] width 223 height 35
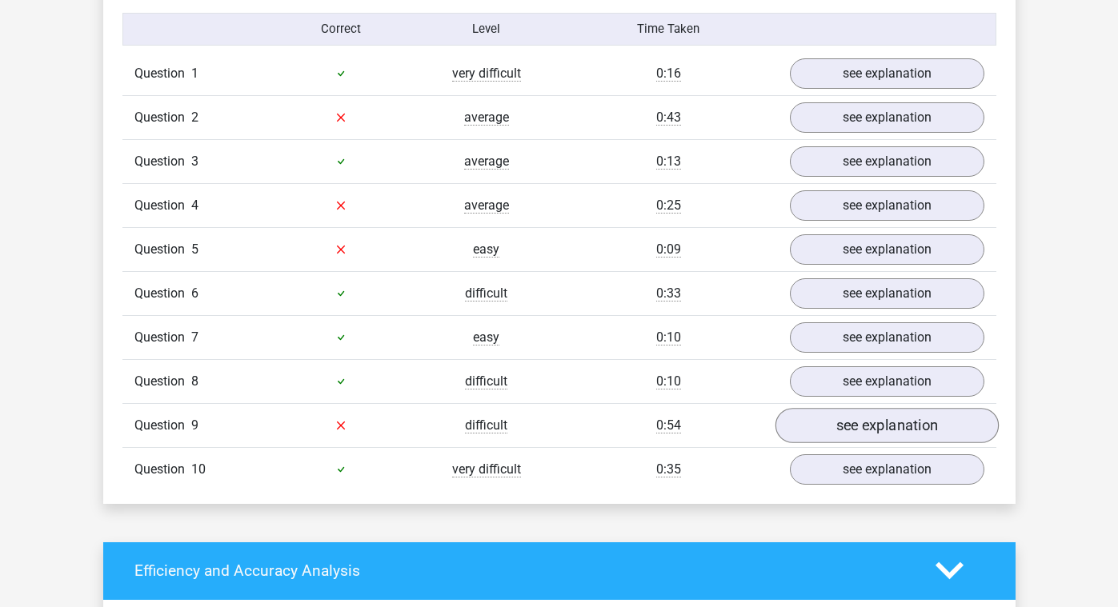
click at [860, 422] on link "see explanation" at bounding box center [886, 425] width 223 height 35
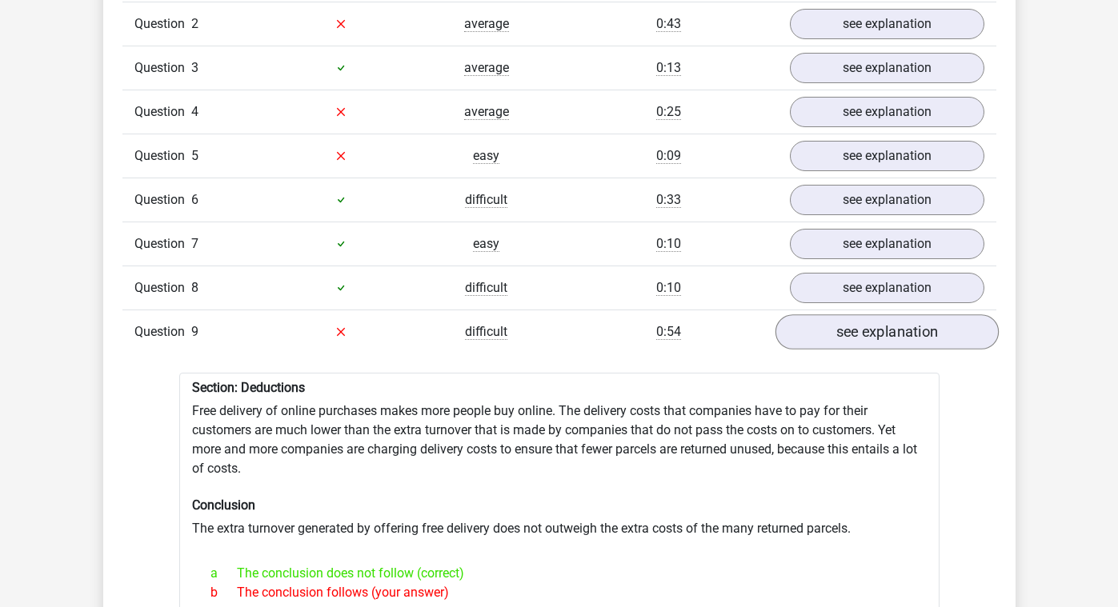
scroll to position [1405, 0]
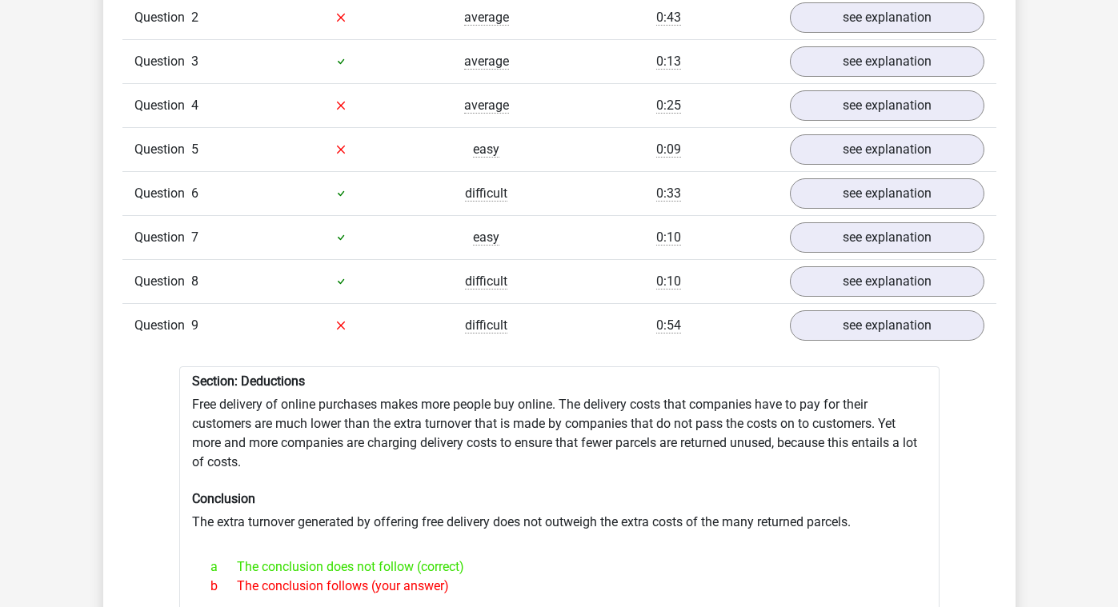
click at [871, 330] on div "Question 9 difficult 0:54 see explanation" at bounding box center [559, 325] width 874 height 44
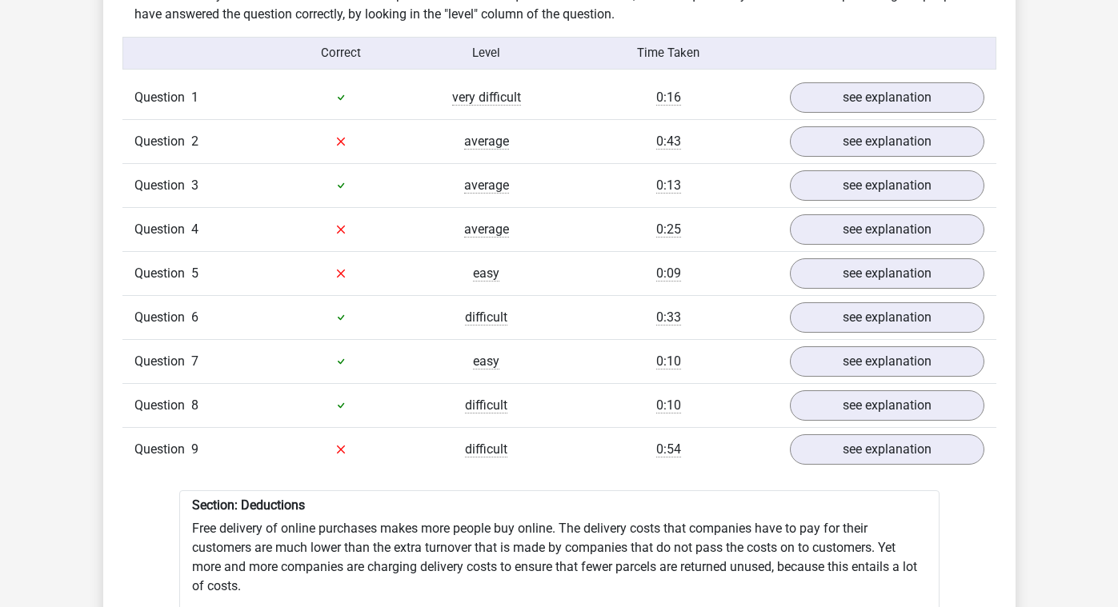
scroll to position [1280, 0]
click at [820, 129] on link "see explanation" at bounding box center [886, 142] width 223 height 35
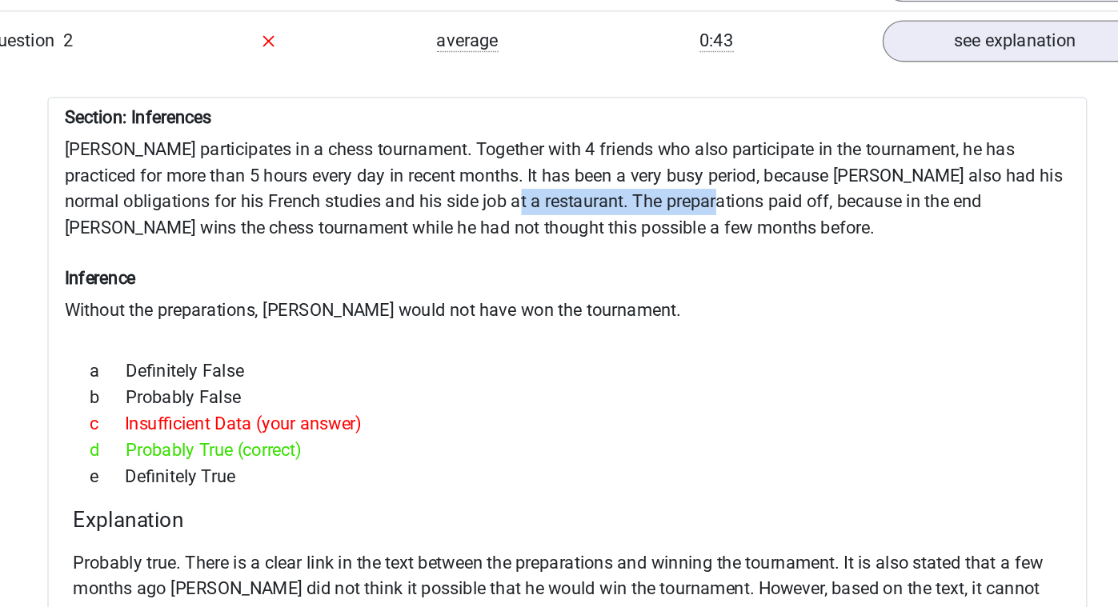
drag, startPoint x: 338, startPoint y: 136, endPoint x: 479, endPoint y: 141, distance: 141.7
click at [479, 183] on div "Section: Inferences [PERSON_NAME] participates in a chess tournament. Together …" at bounding box center [559, 424] width 760 height 482
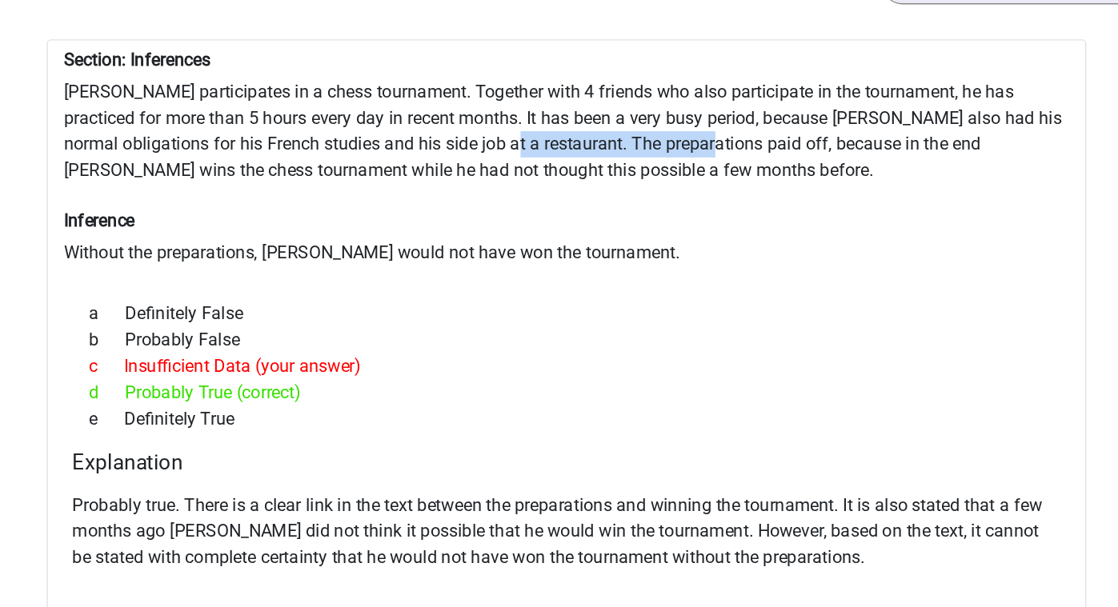
click at [479, 183] on div "Section: Inferences [PERSON_NAME] participates in a chess tournament. Together …" at bounding box center [559, 424] width 760 height 482
